Goal: Information Seeking & Learning: Learn about a topic

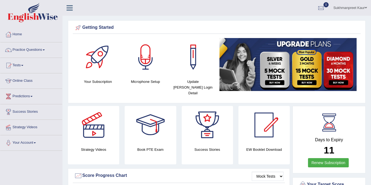
click at [25, 79] on link "Online Class" at bounding box center [31, 80] width 62 height 14
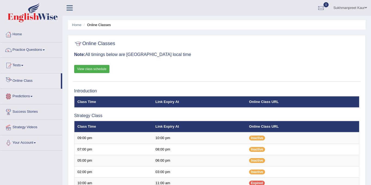
scroll to position [1, 0]
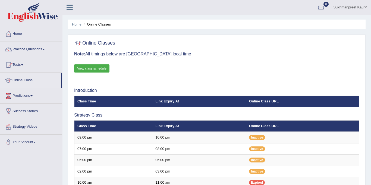
click at [43, 47] on link "Practice Questions" at bounding box center [31, 49] width 62 height 14
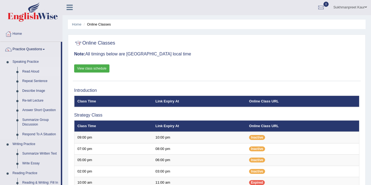
click at [27, 70] on link "Read Aloud" at bounding box center [40, 72] width 41 height 10
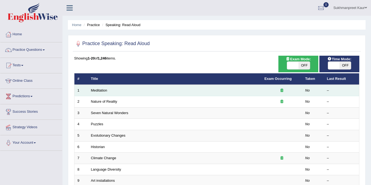
click at [292, 89] on div at bounding box center [281, 90] width 35 height 5
click at [97, 89] on link "Meditation" at bounding box center [99, 90] width 16 height 4
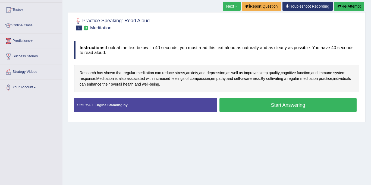
scroll to position [56, 0]
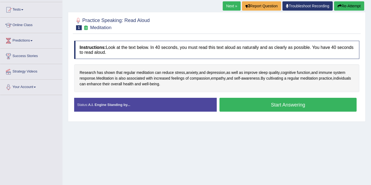
click at [270, 104] on button "Start Answering" at bounding box center [287, 105] width 137 height 14
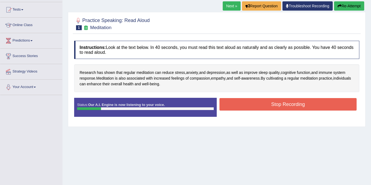
click at [270, 104] on button "Stop Recording" at bounding box center [287, 104] width 137 height 12
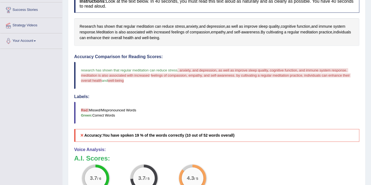
scroll to position [102, 0]
click at [184, 69] on span ", anxiety, and depression, as well as improve sleep quality, cognitive function…" at bounding box center [214, 72] width 267 height 9
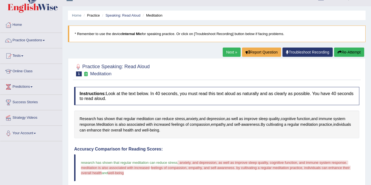
scroll to position [9, 0]
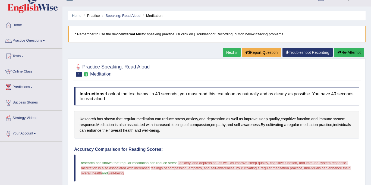
click at [230, 50] on link "Next »" at bounding box center [231, 52] width 18 height 9
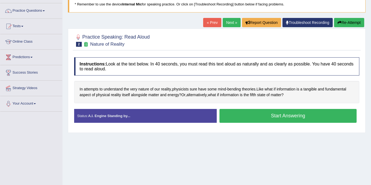
scroll to position [40, 0]
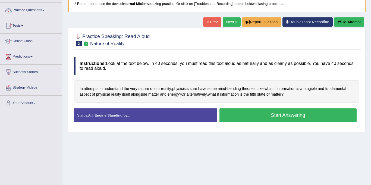
click at [267, 115] on button "Start Answering" at bounding box center [287, 115] width 137 height 14
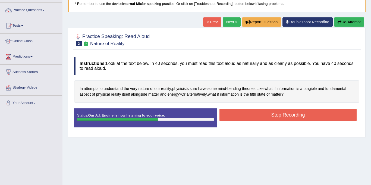
click at [267, 115] on button "Stop Recording" at bounding box center [287, 114] width 137 height 12
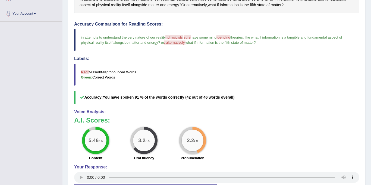
scroll to position [129, 0]
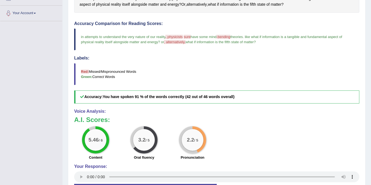
click at [173, 36] on span ", physicists" at bounding box center [173, 37] width 17 height 4
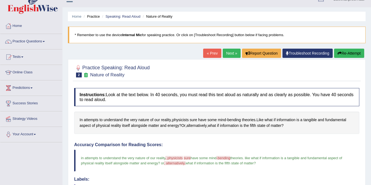
scroll to position [11, 0]
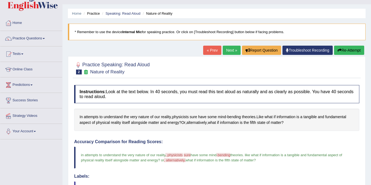
click at [231, 50] on link "Next »" at bounding box center [231, 50] width 18 height 9
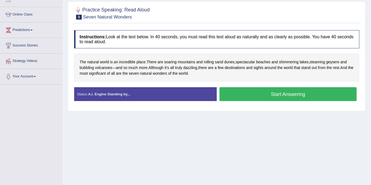
scroll to position [70, 0]
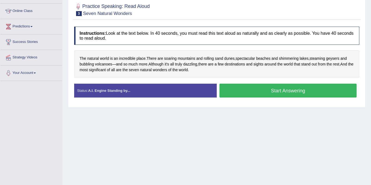
click at [276, 91] on button "Start Answering" at bounding box center [287, 91] width 137 height 14
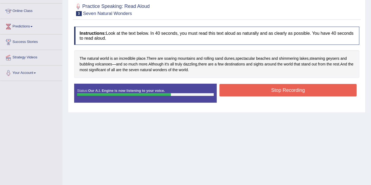
click at [276, 91] on button "Stop Recording" at bounding box center [287, 90] width 137 height 12
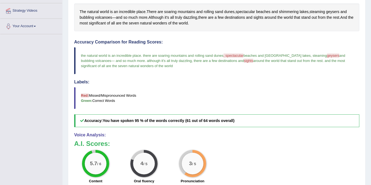
scroll to position [117, 0]
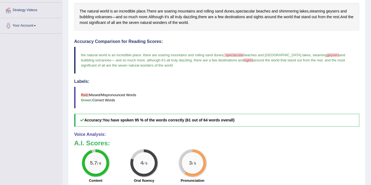
click at [234, 55] on span ", spectacular" at bounding box center [233, 55] width 20 height 4
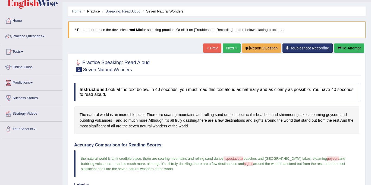
scroll to position [14, 0]
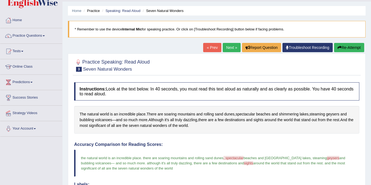
click at [228, 158] on span ", spectacular" at bounding box center [233, 158] width 20 height 4
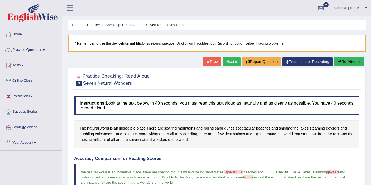
scroll to position [0, 0]
click at [230, 61] on link "Next »" at bounding box center [231, 61] width 18 height 9
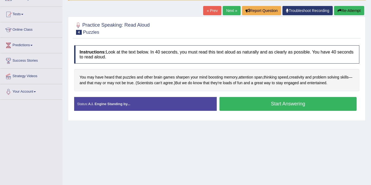
scroll to position [51, 0]
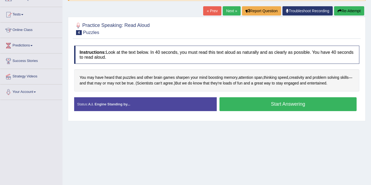
click at [279, 103] on button "Start Answering" at bounding box center [287, 104] width 137 height 14
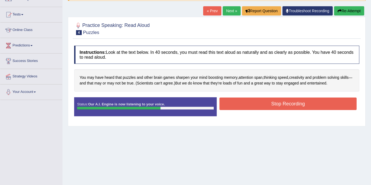
click at [279, 103] on button "Stop Recording" at bounding box center [287, 103] width 137 height 12
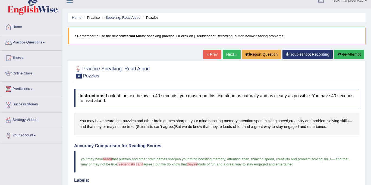
scroll to position [0, 0]
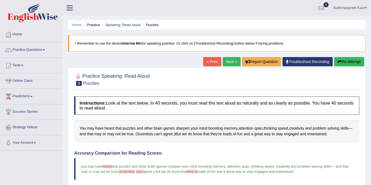
click at [228, 61] on link "Next »" at bounding box center [231, 61] width 18 height 9
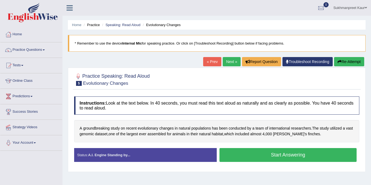
click at [253, 156] on button "Start Answering" at bounding box center [287, 155] width 137 height 14
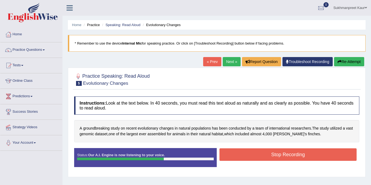
click at [253, 156] on button "Stop Recording" at bounding box center [287, 154] width 137 height 12
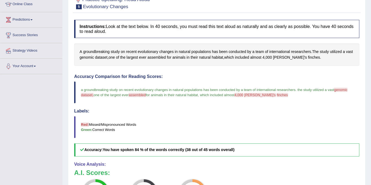
scroll to position [73, 0]
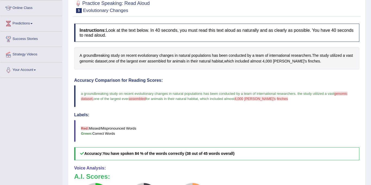
click at [84, 129] on b "Red:" at bounding box center [85, 128] width 8 height 4
click at [87, 98] on span "dataset," at bounding box center [87, 99] width 12 height 4
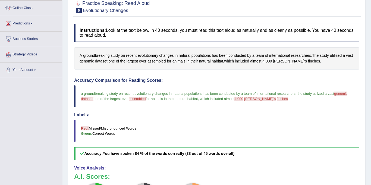
click at [87, 98] on span "dataset," at bounding box center [87, 99] width 12 height 4
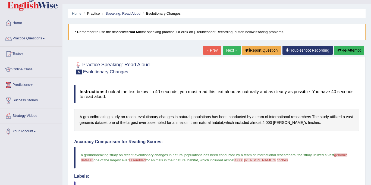
scroll to position [0, 0]
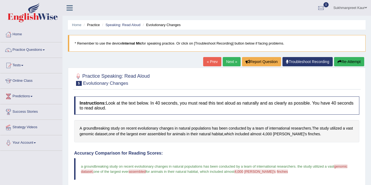
click at [233, 60] on link "Next »" at bounding box center [231, 61] width 18 height 9
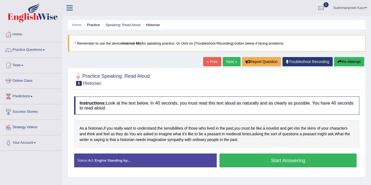
click at [279, 161] on button "Start Answering" at bounding box center [287, 160] width 137 height 14
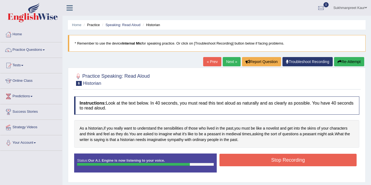
click at [279, 161] on button "Stop Recording" at bounding box center [287, 160] width 137 height 12
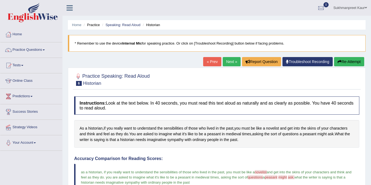
click at [231, 61] on link "Next »" at bounding box center [231, 61] width 18 height 9
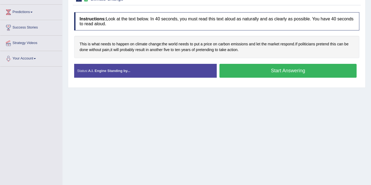
scroll to position [84, 0]
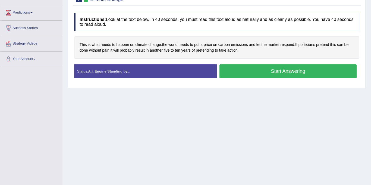
click at [254, 72] on button "Start Answering" at bounding box center [287, 71] width 137 height 14
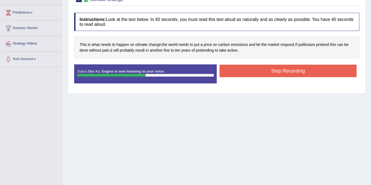
click at [254, 72] on button "Stop Recording" at bounding box center [287, 71] width 137 height 12
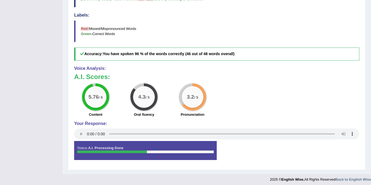
scroll to position [0, 0]
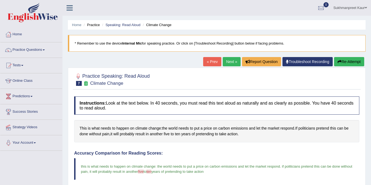
click at [228, 61] on link "Next »" at bounding box center [231, 61] width 18 height 9
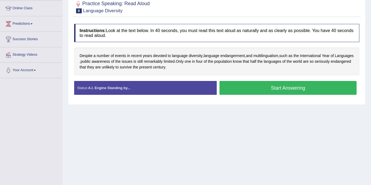
scroll to position [73, 0]
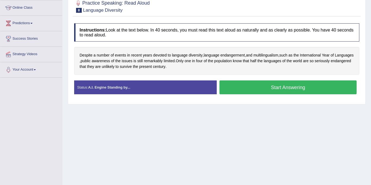
click at [262, 87] on button "Start Answering" at bounding box center [287, 87] width 137 height 14
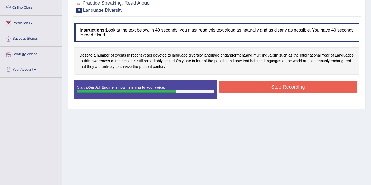
click at [262, 87] on button "Stop Recording" at bounding box center [287, 87] width 137 height 12
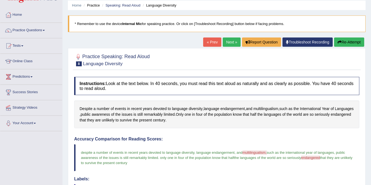
scroll to position [0, 0]
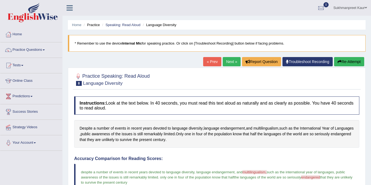
click at [229, 58] on link "Next »" at bounding box center [231, 61] width 18 height 9
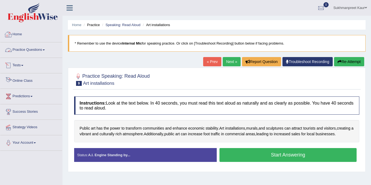
click at [36, 81] on link "Online Class" at bounding box center [31, 80] width 62 height 14
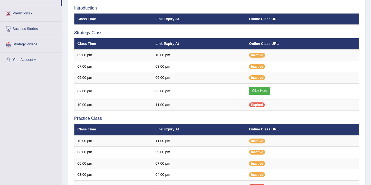
scroll to position [82, 0]
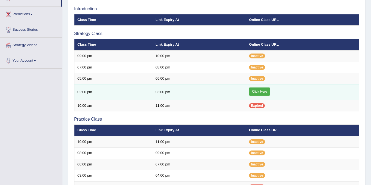
click at [266, 90] on link "Click Here" at bounding box center [259, 91] width 21 height 8
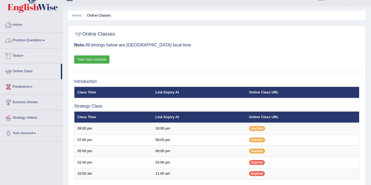
scroll to position [7, 0]
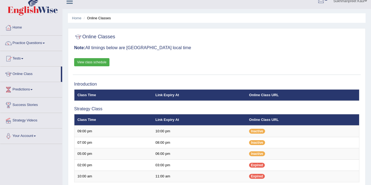
click at [45, 42] on link "Practice Questions" at bounding box center [31, 43] width 62 height 14
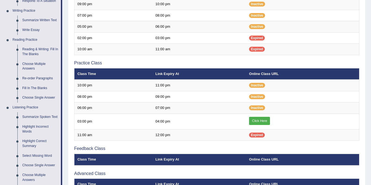
scroll to position [135, 0]
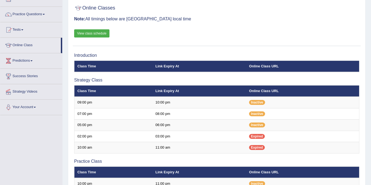
scroll to position [37, 0]
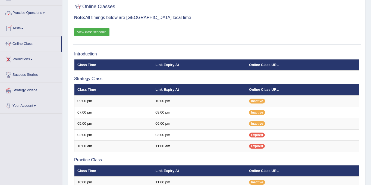
click at [43, 13] on link "Practice Questions" at bounding box center [31, 12] width 62 height 14
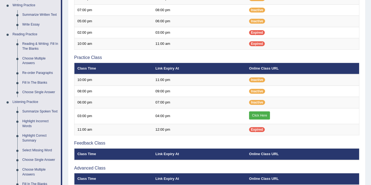
scroll to position [140, 0]
